Goal: Task Accomplishment & Management: Manage account settings

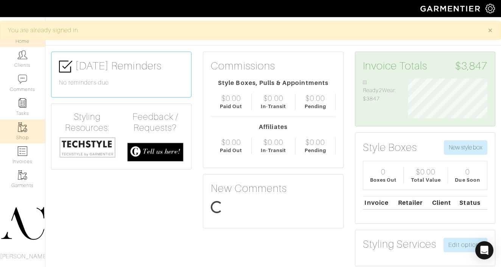
scroll to position [40, 91]
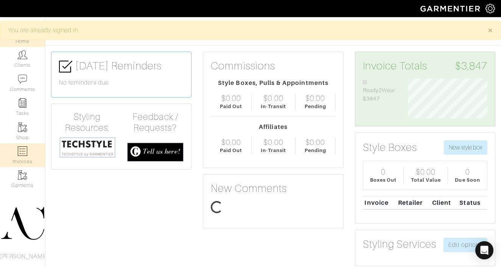
click at [19, 162] on link "Invoices" at bounding box center [22, 155] width 45 height 24
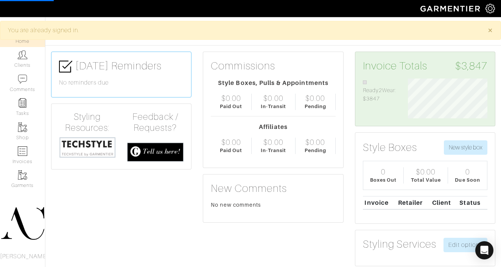
select select
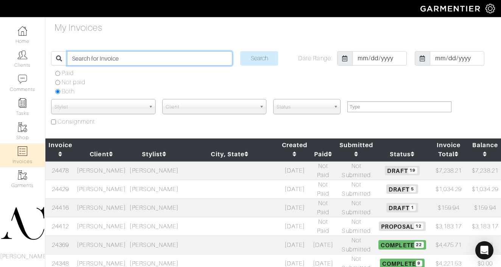
click at [116, 61] on input "search" at bounding box center [149, 58] width 165 height 14
type input "[PERSON_NAME]"
click at [240, 51] on input "Search" at bounding box center [259, 58] width 38 height 14
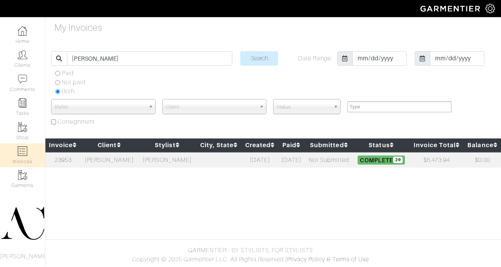
select select
click at [205, 161] on td at bounding box center [218, 160] width 45 height 16
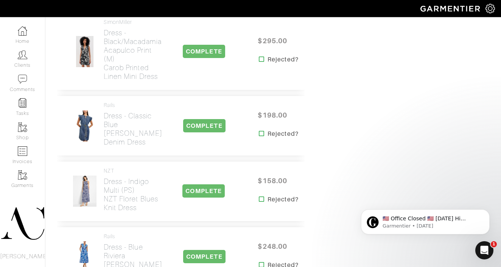
scroll to position [1485, 0]
click at [118, 177] on h2 "Dress - Indigo Multi (PS) NZT Floret Blues Knit Dress" at bounding box center [132, 194] width 57 height 35
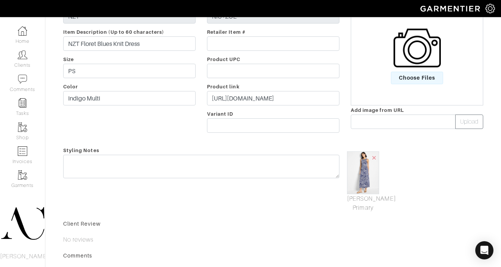
scroll to position [92, 0]
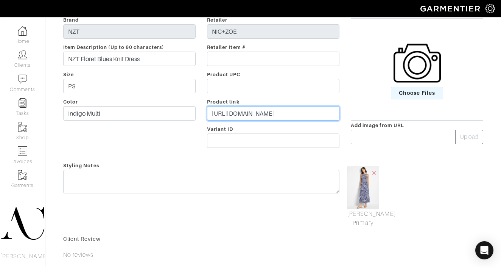
click at [253, 110] on input "https://www.nicandzoe.com/petite/nzt-floret-blues-knit-dress-197795219325.html?…" at bounding box center [273, 113] width 133 height 14
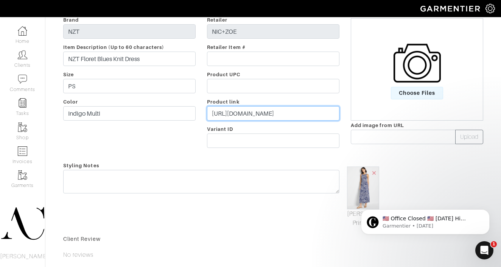
scroll to position [0, 0]
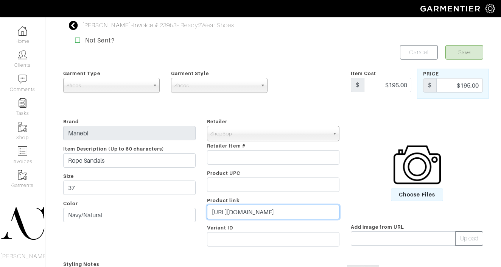
click at [285, 211] on input "https://www.shopbop.com/rope-sandals-manebi/vp/v=1/1538380745.htm?fm=orderhisto…" at bounding box center [273, 211] width 133 height 14
